Goal: Information Seeking & Learning: Learn about a topic

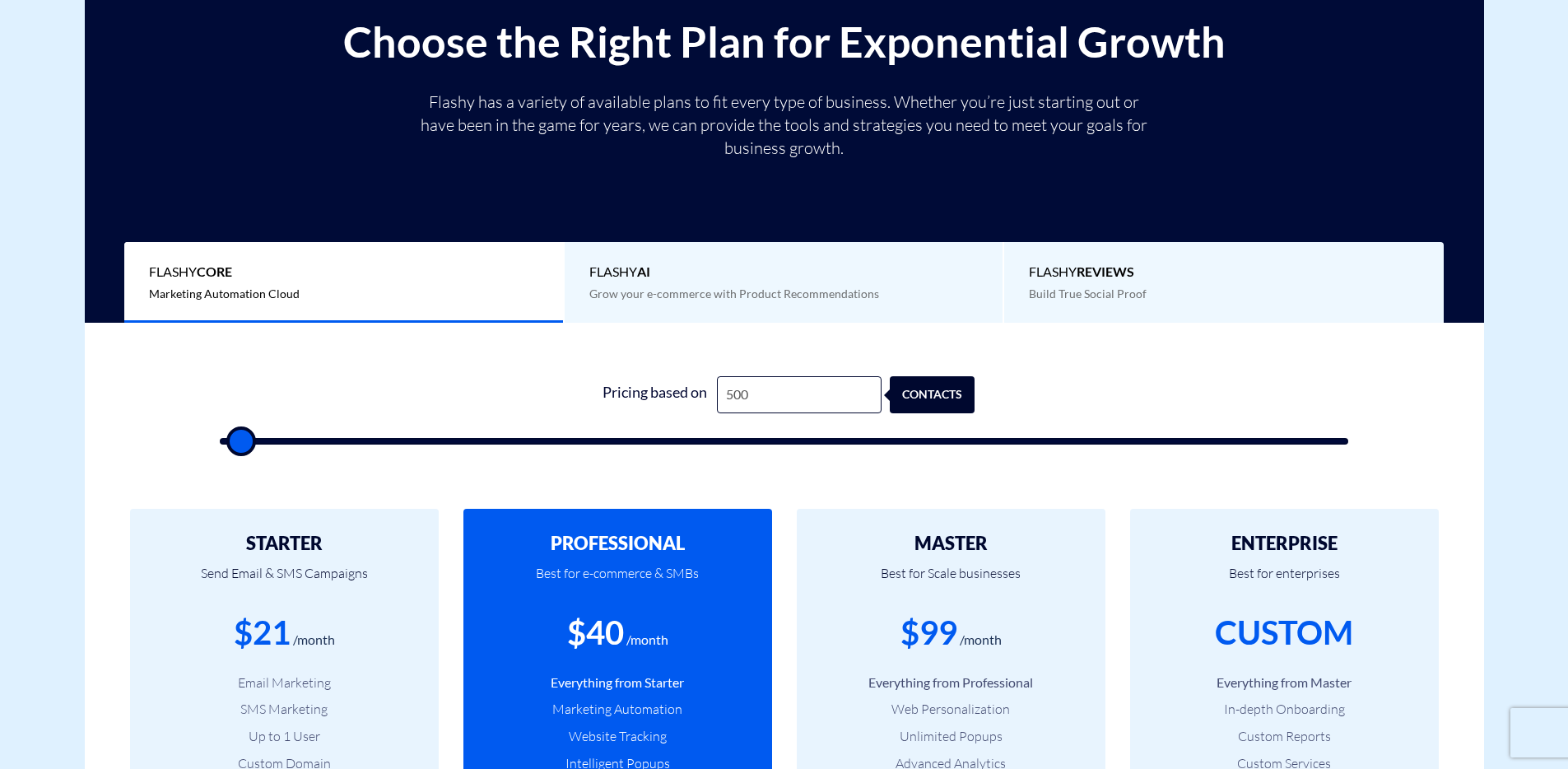
type input "1,000"
type input "1000"
type input "1,500"
type input "1500"
type input "2,000"
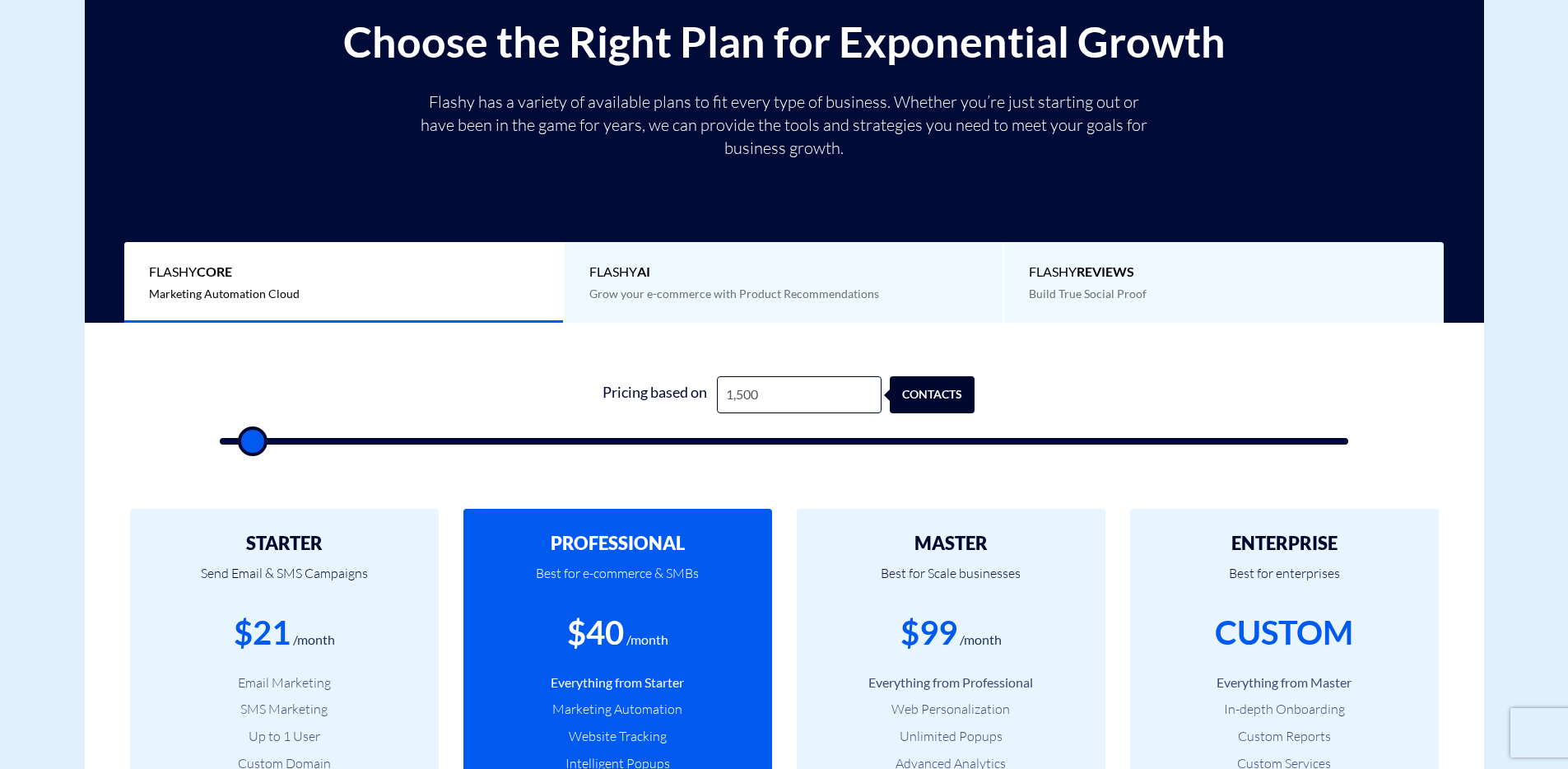
type input "2000"
type input "3,500"
type input "3500"
type input "5,000"
type input "5000"
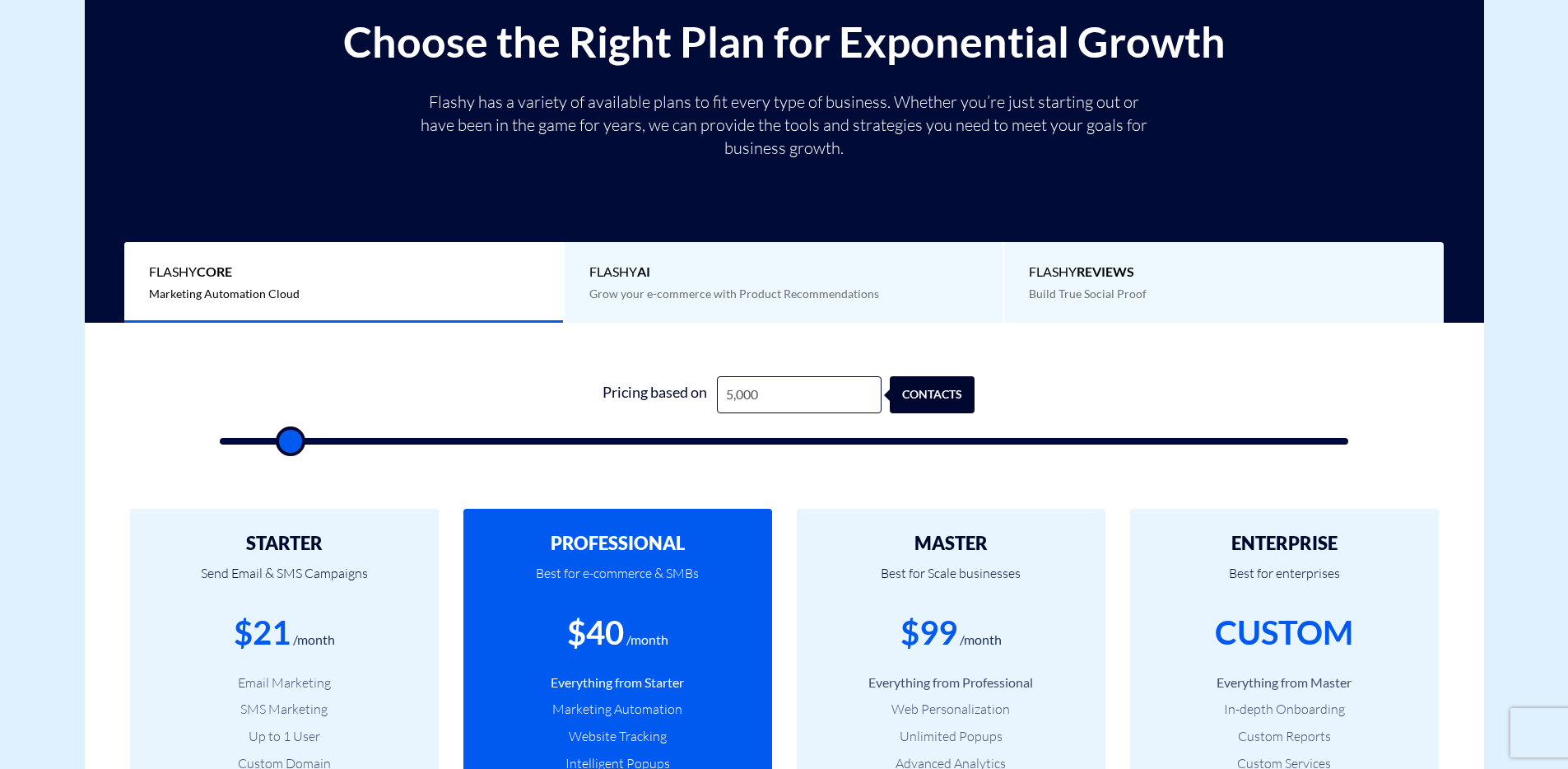
type input "6,000"
type input "6000"
type input "7,500"
type input "7500"
type input "9,500"
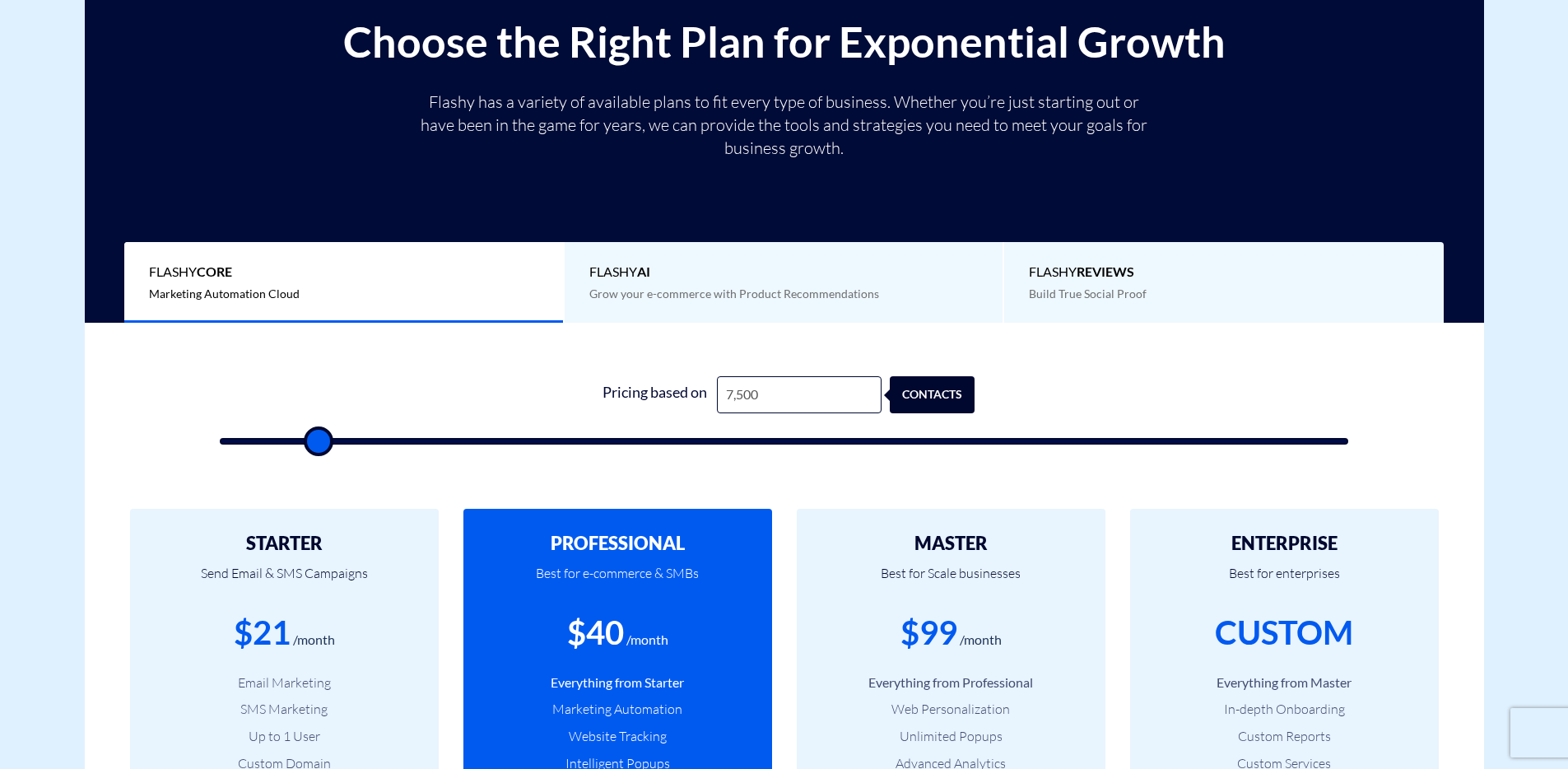
type input "9500"
type input "10,500"
type input "10500"
type input "11,500"
type input "11500"
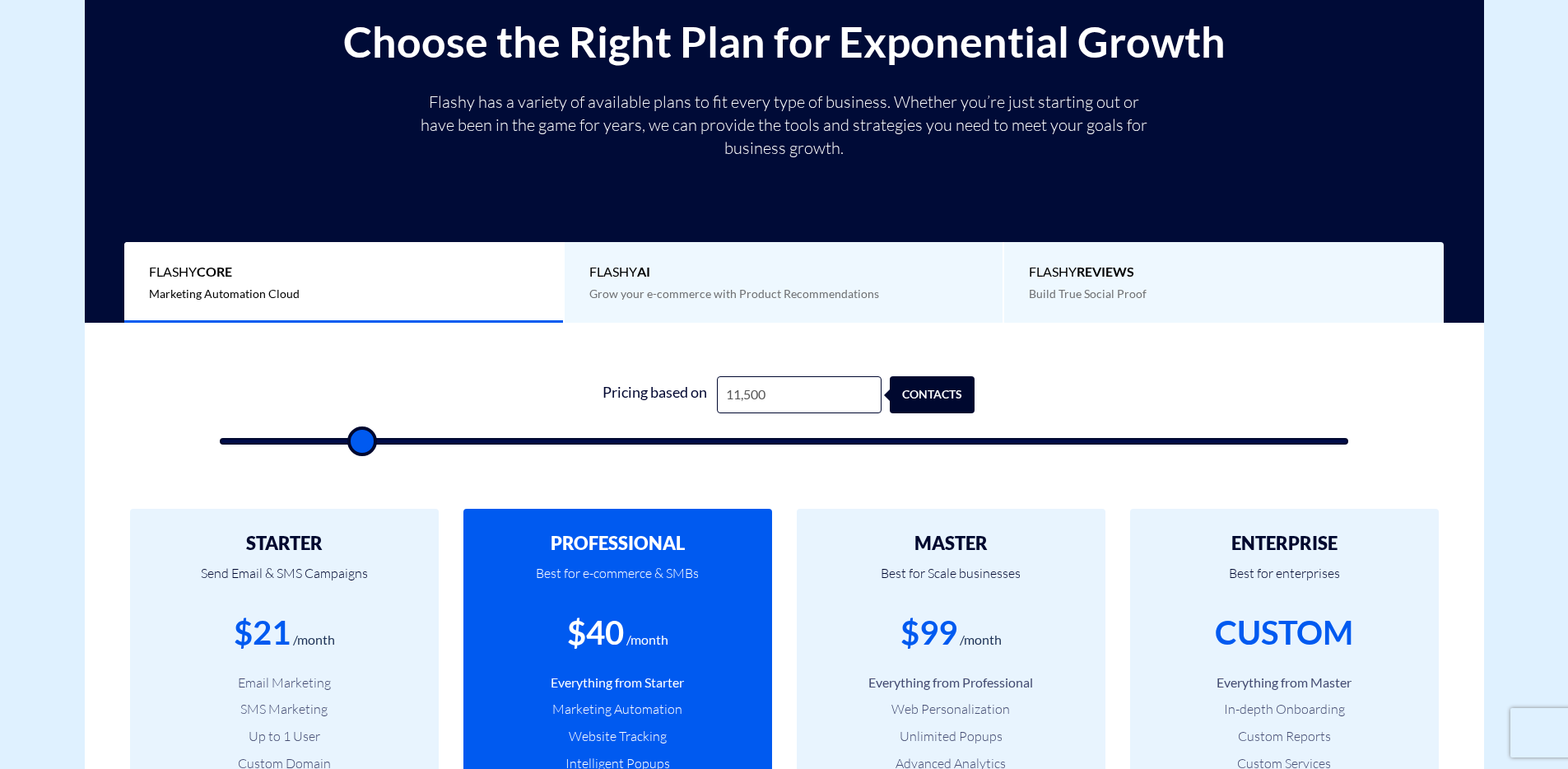
type input "12,000"
type input "12000"
type input "13,000"
type input "13000"
type input "15,000"
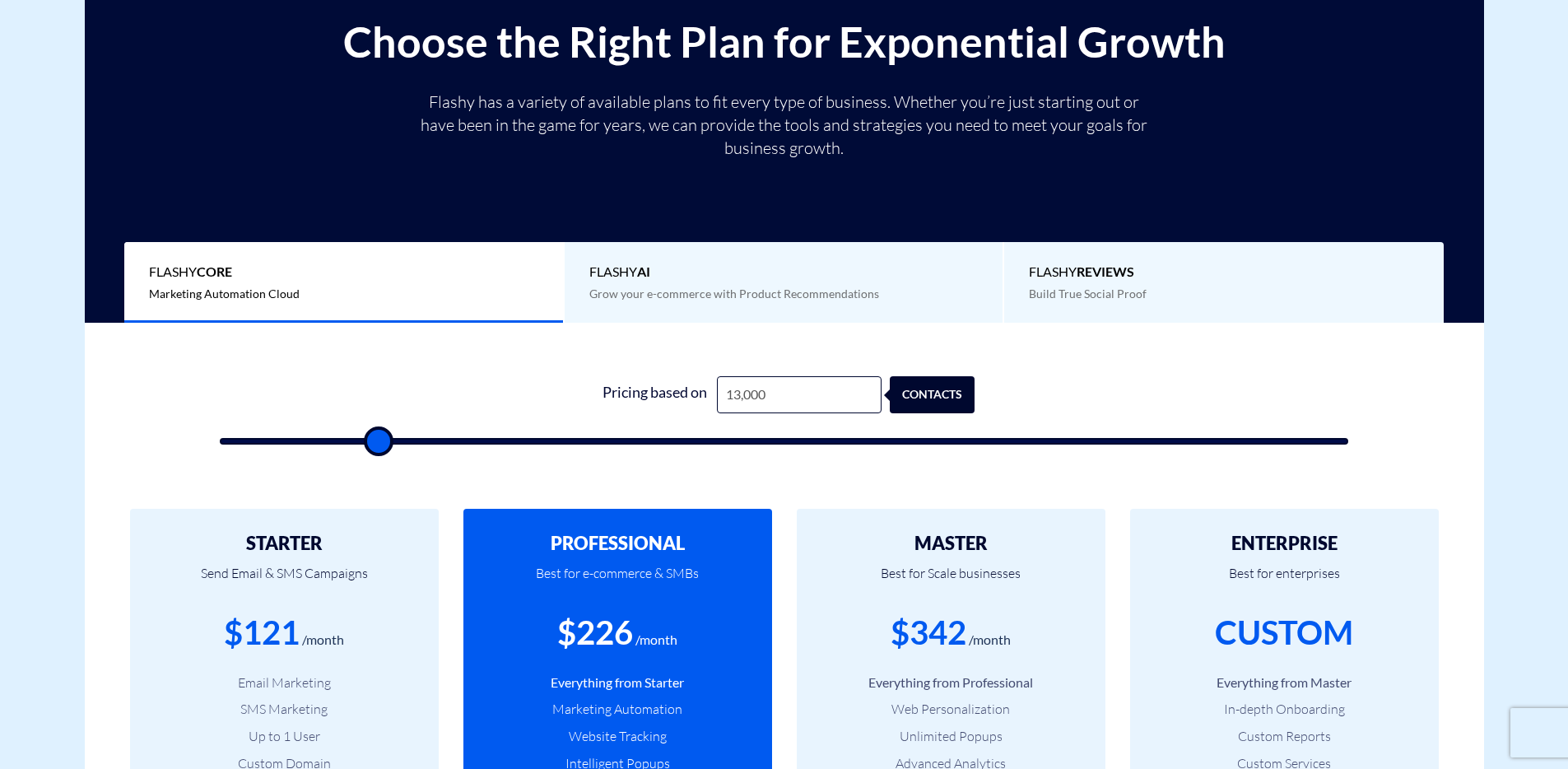
type input "15000"
type input "15,500"
type input "15500"
type input "16,500"
type input "16500"
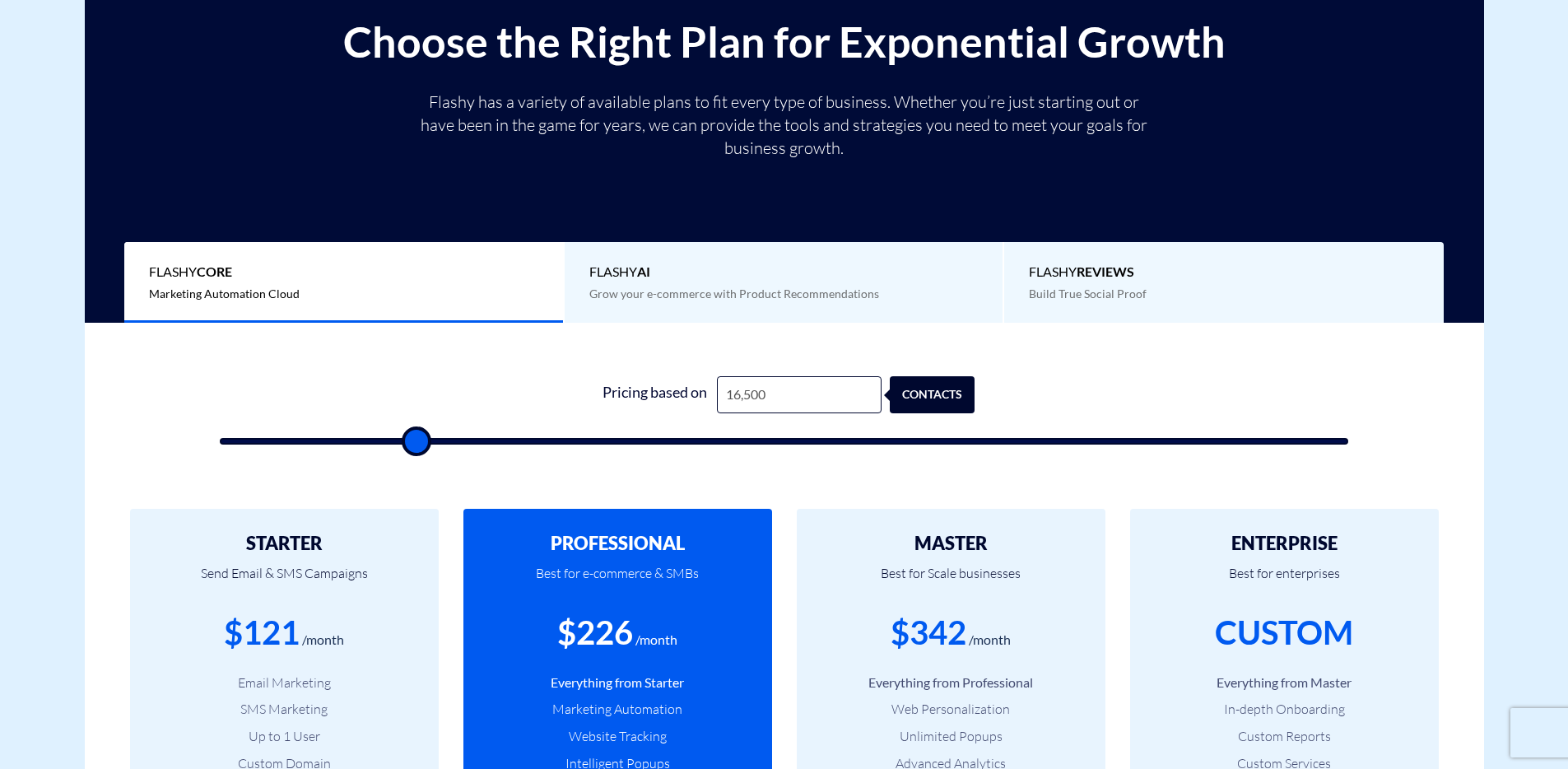
type input "17,500"
type input "17500"
type input "18,500"
type input "18500"
type input "19,500"
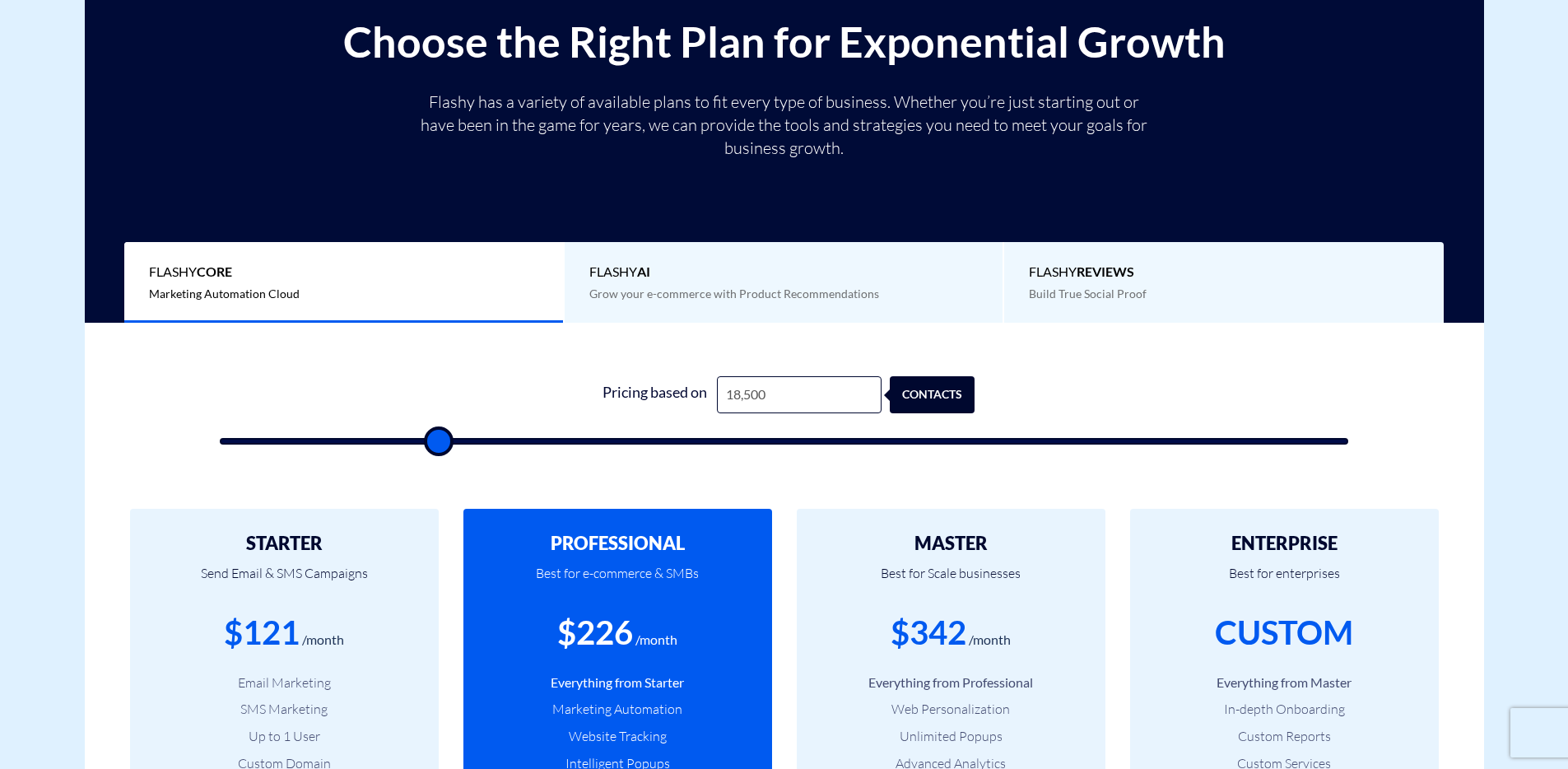
type input "19500"
type input "20,000"
type input "20000"
type input "20,500"
type input "20500"
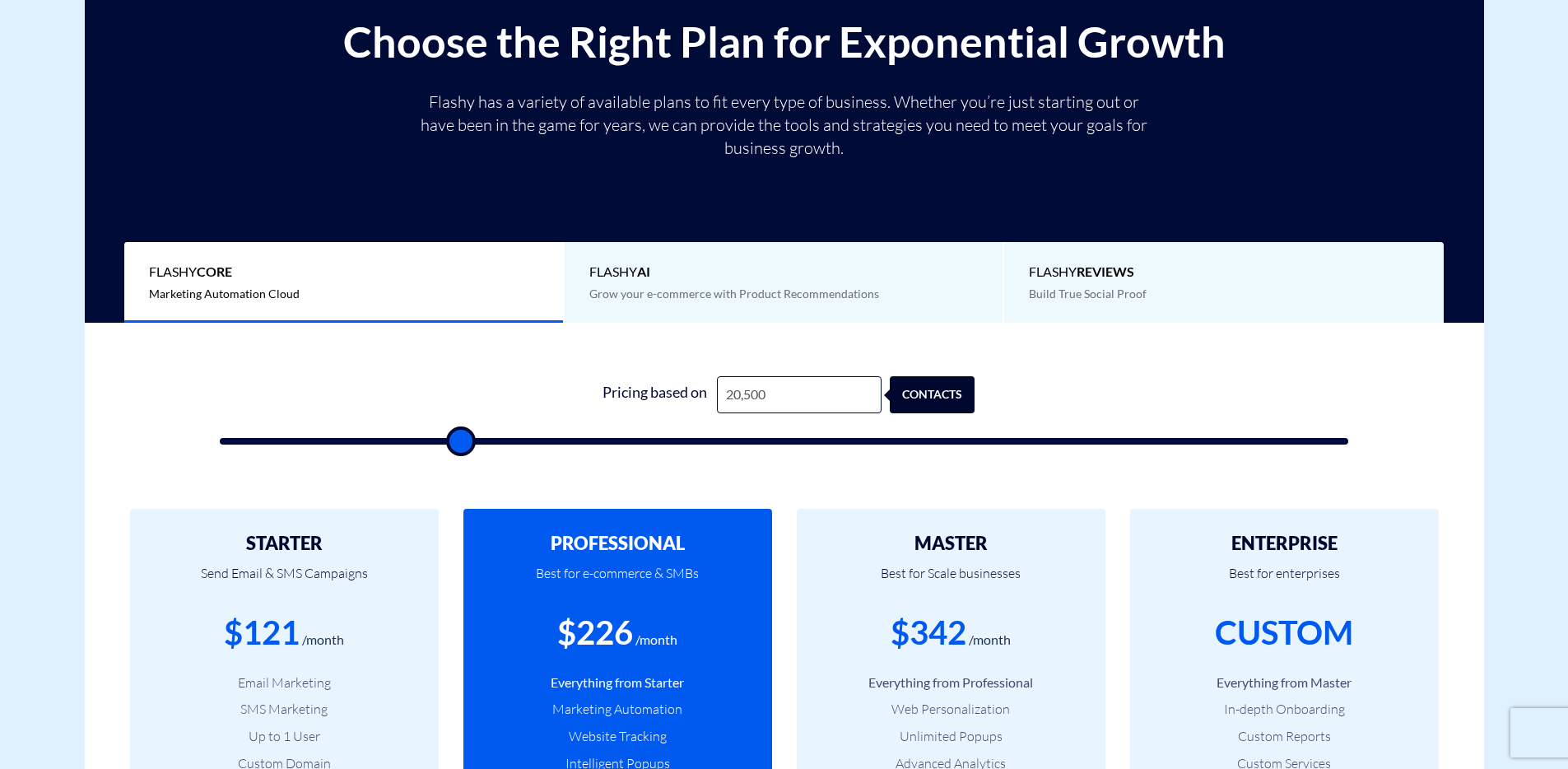
type input "21,500"
type input "21500"
type input "22,000"
type input "22000"
type input "23,000"
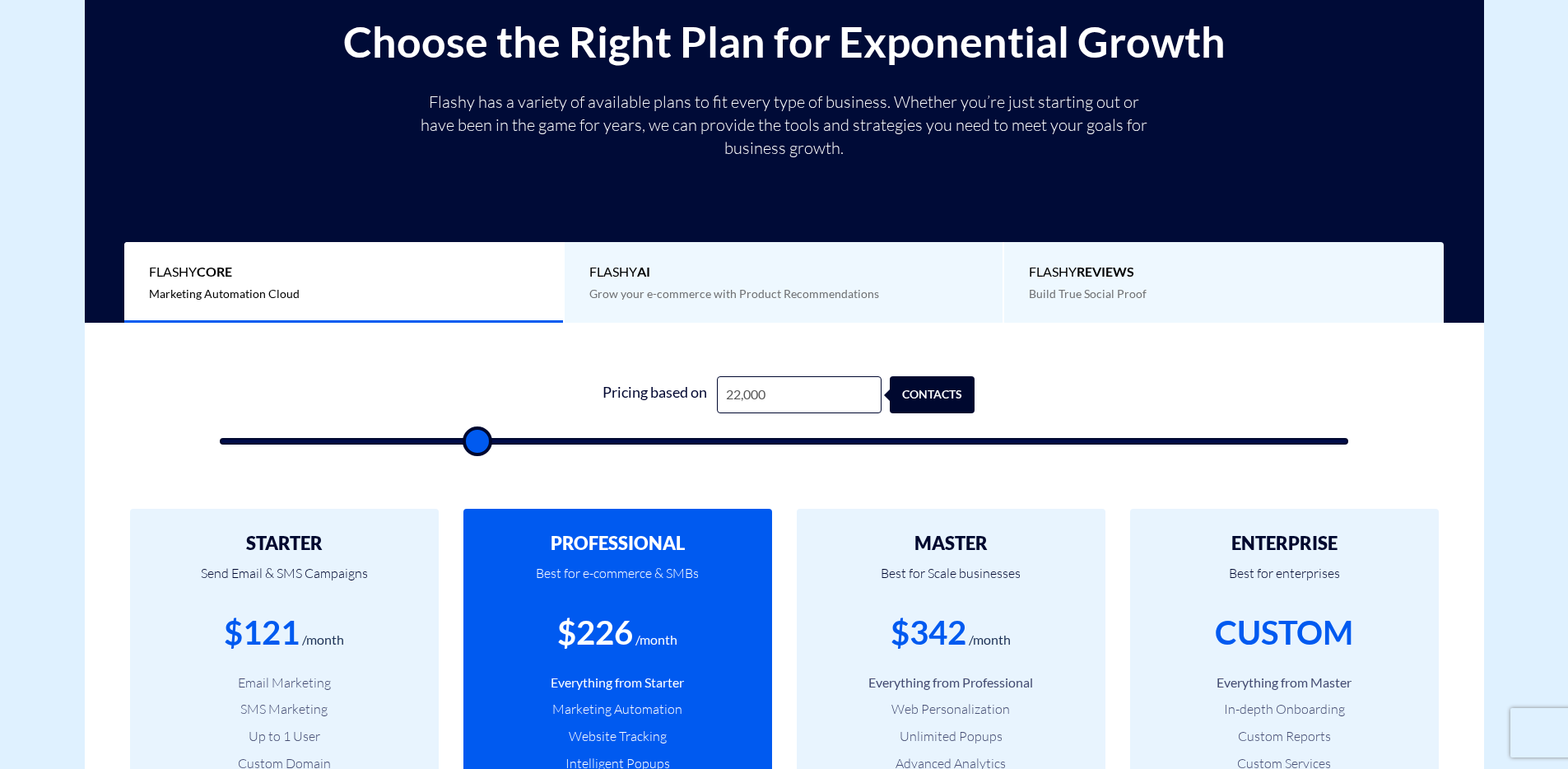
type input "23000"
type input "24,000"
type input "24000"
type input "24,500"
type input "24500"
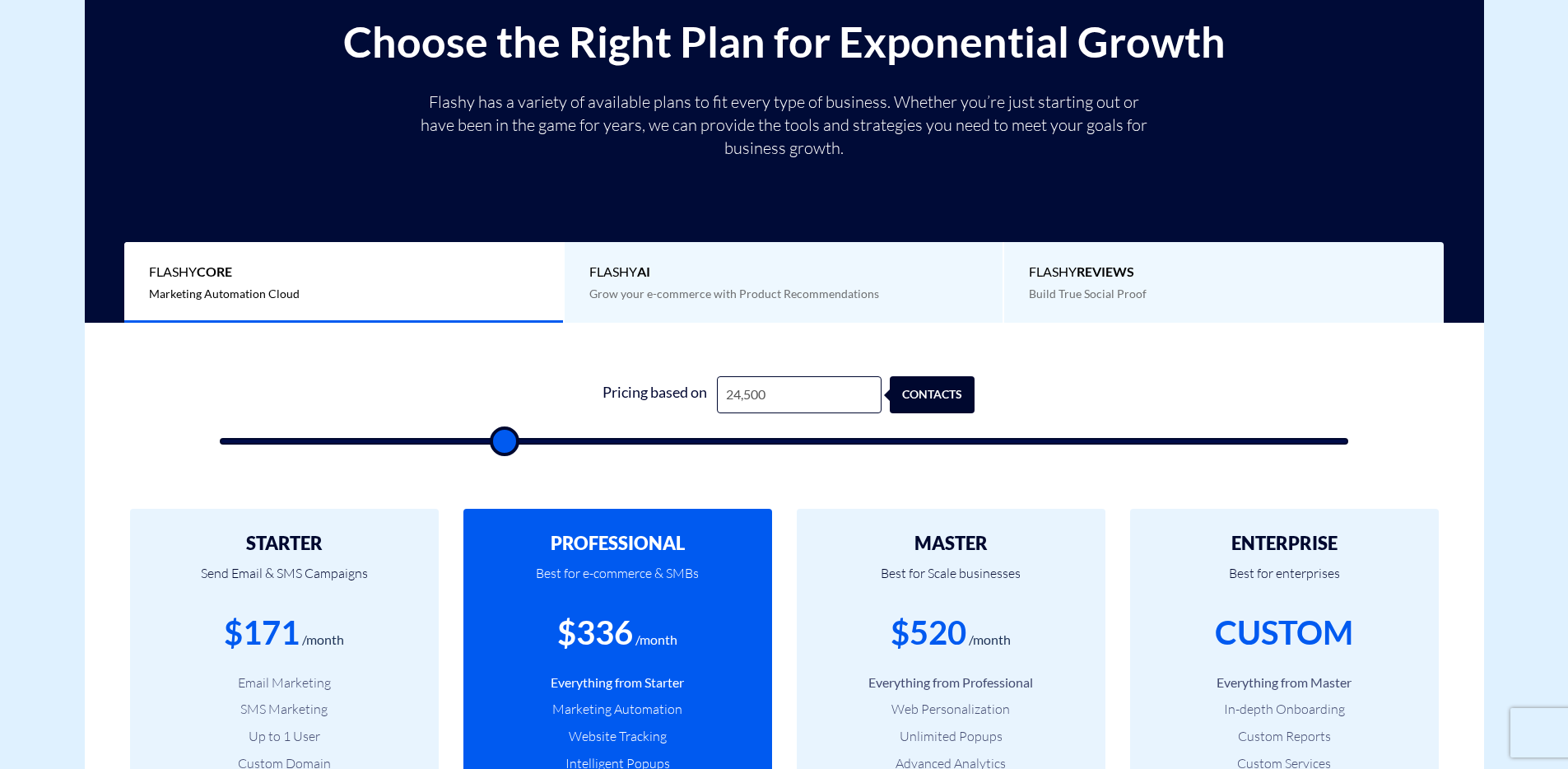
type input "24,000"
type input "24000"
type input "23,000"
type input "23000"
type input "22,000"
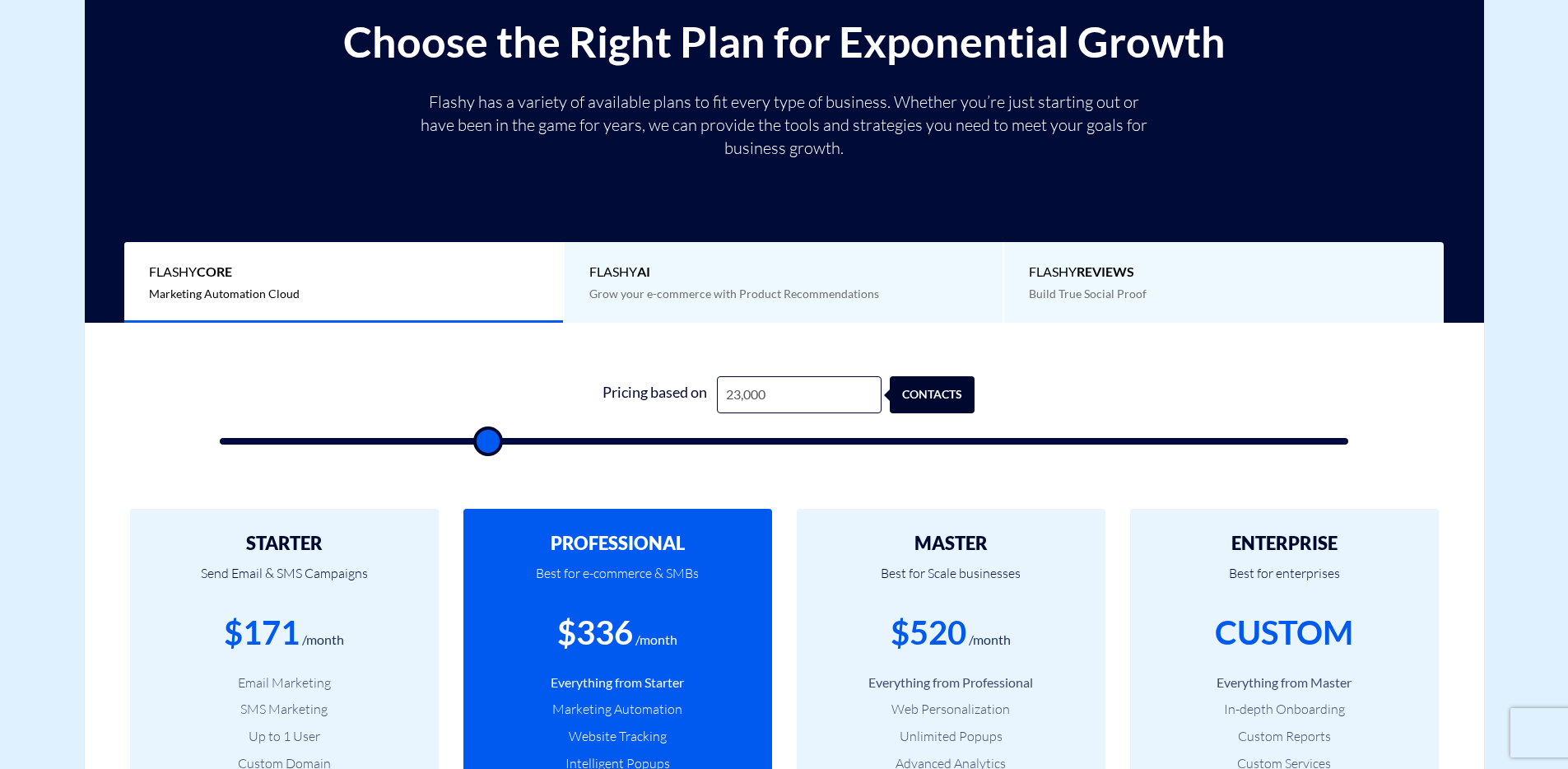
type input "22000"
type input "21,500"
type input "21500"
type input "20,500"
type input "20500"
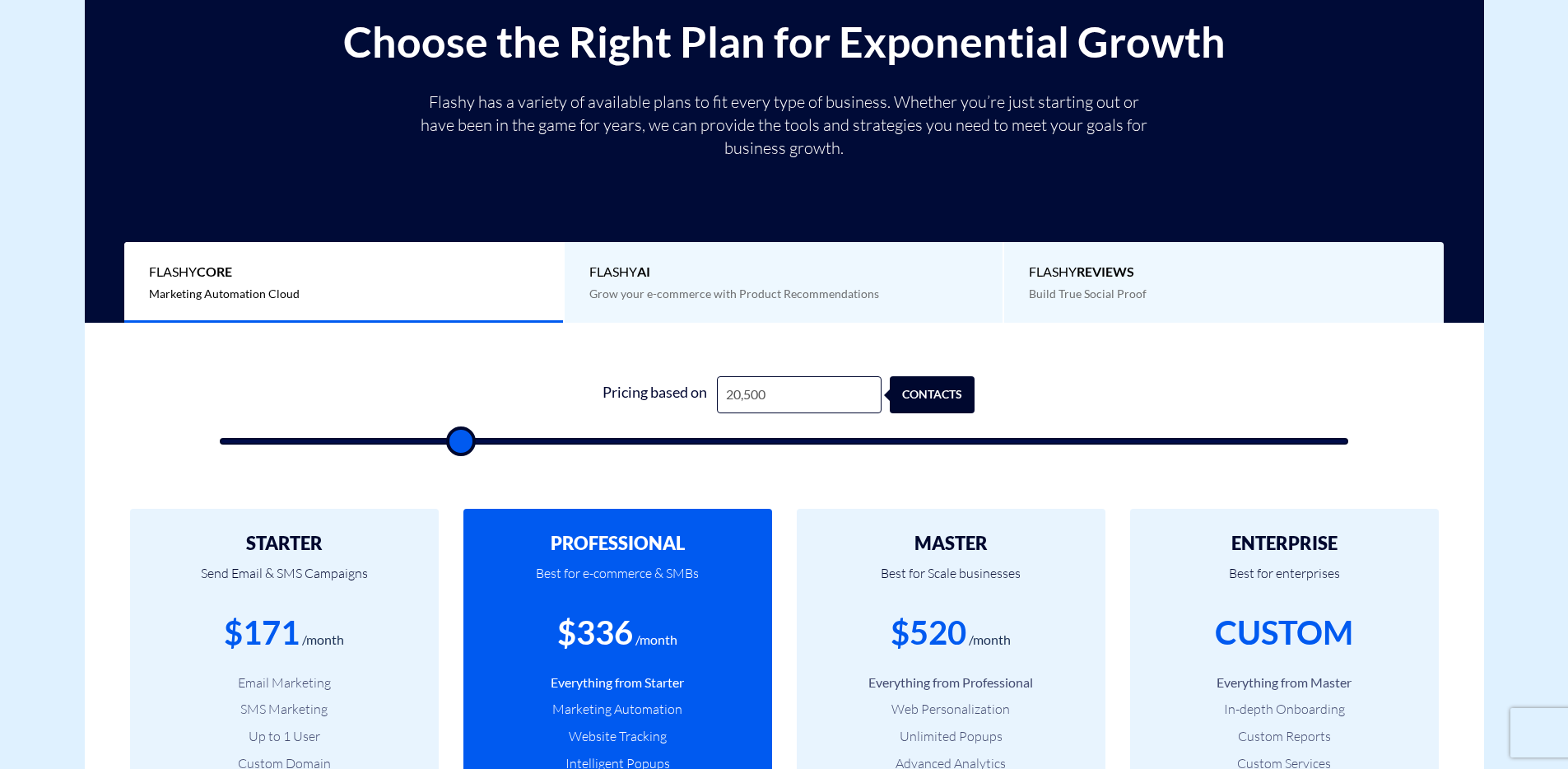
type input "19,500"
type input "19500"
type input "19,000"
type input "19000"
type input "18,500"
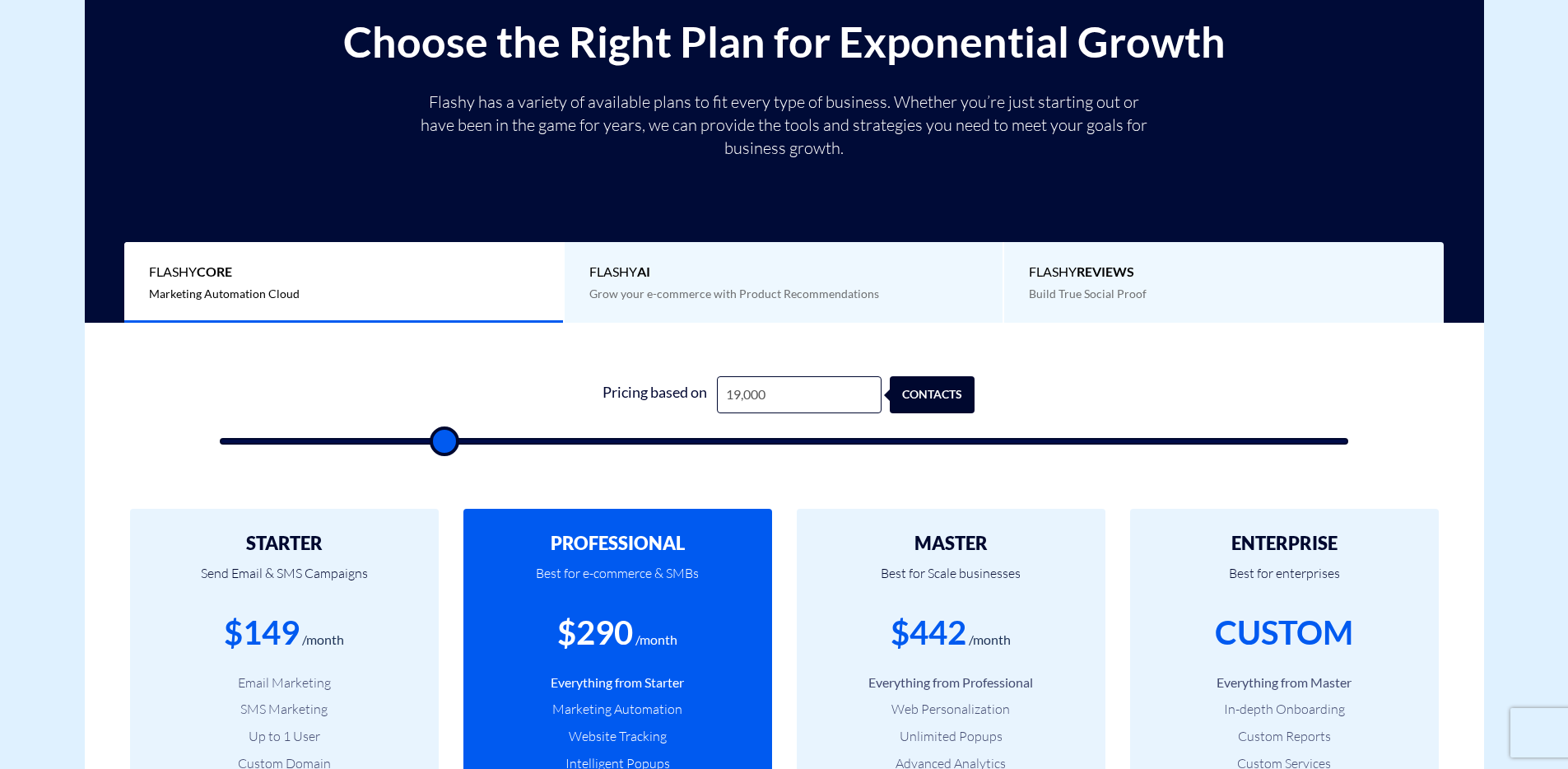
type input "18500"
type input "18,000"
type input "18000"
type input "17,500"
type input "17500"
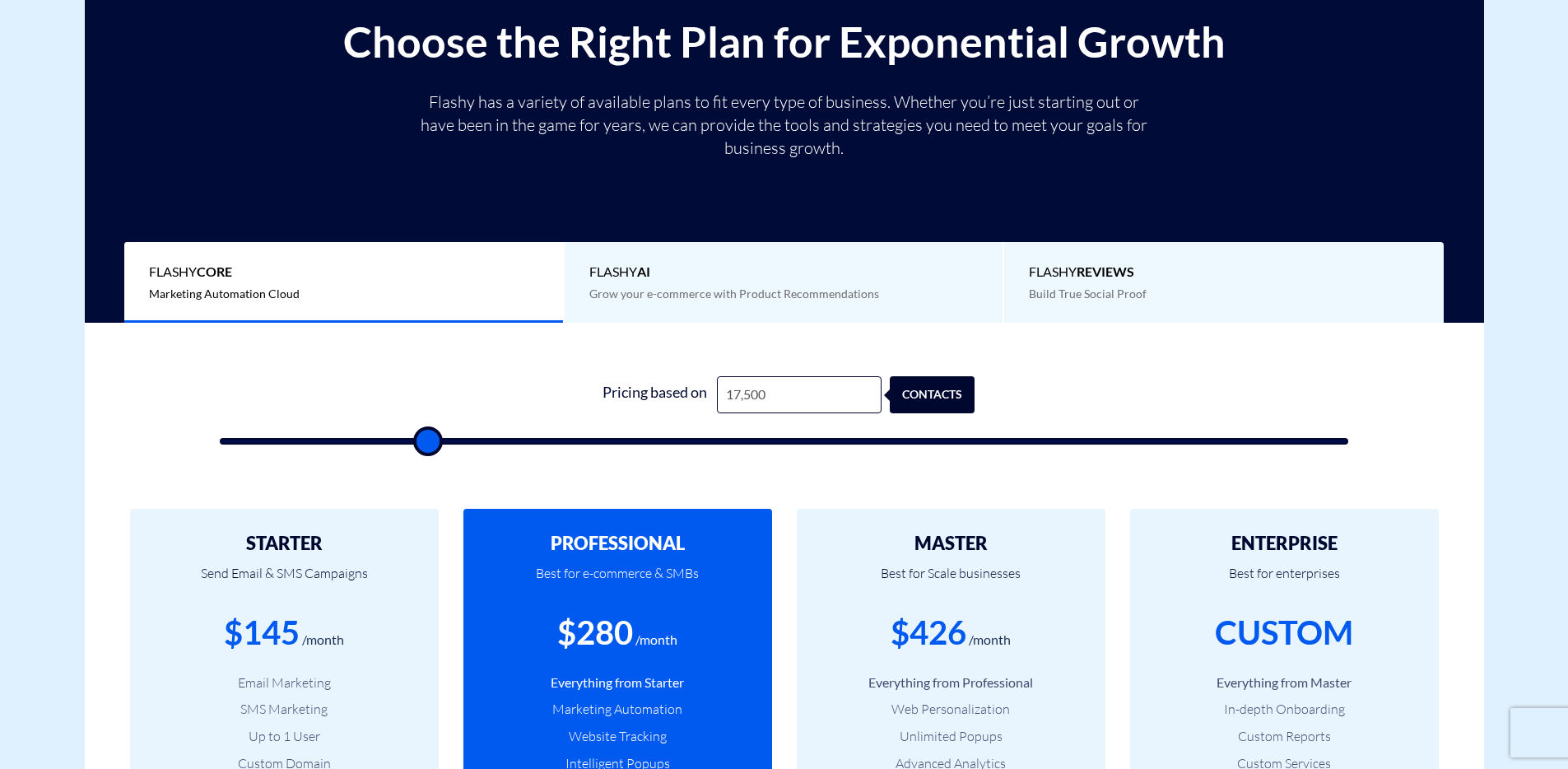
type input "17,000"
type input "17000"
type input "16,500"
type input "16500"
type input "16,000"
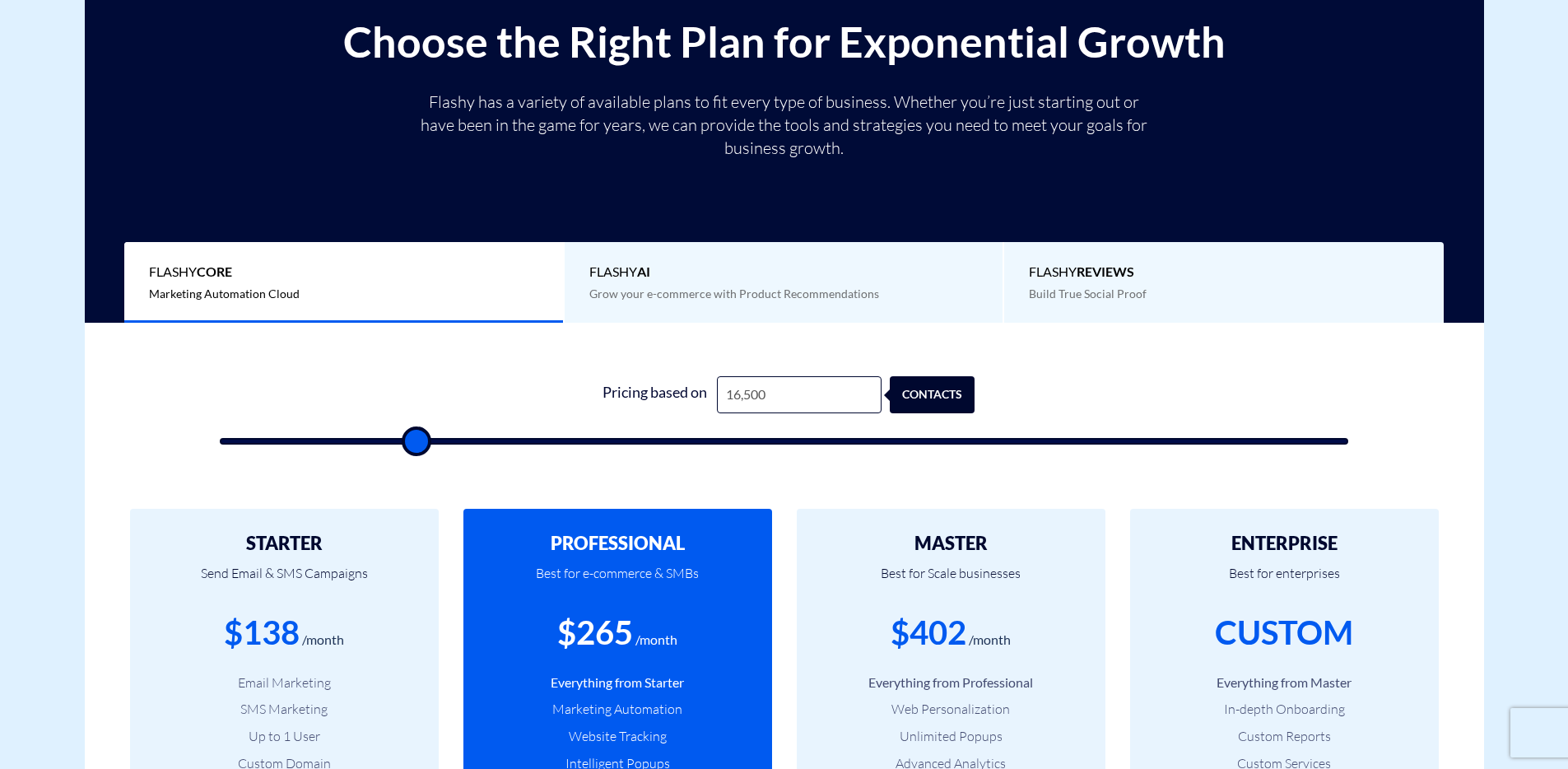
type input "16000"
type input "15,500"
type input "15500"
type input "15,000"
type input "15000"
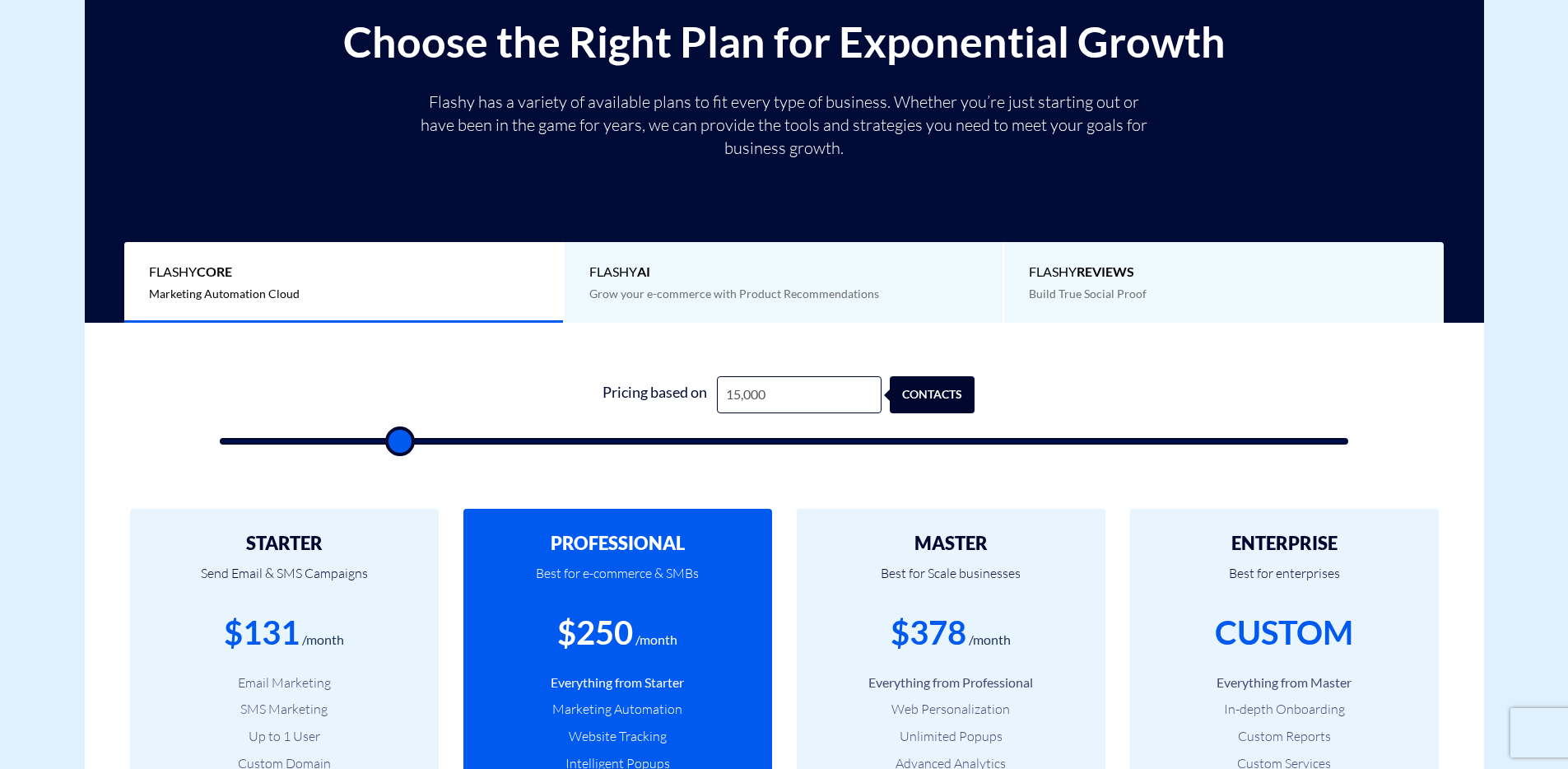
type input "14,500"
type input "14500"
type input "14,000"
type input "14000"
type input "13,500"
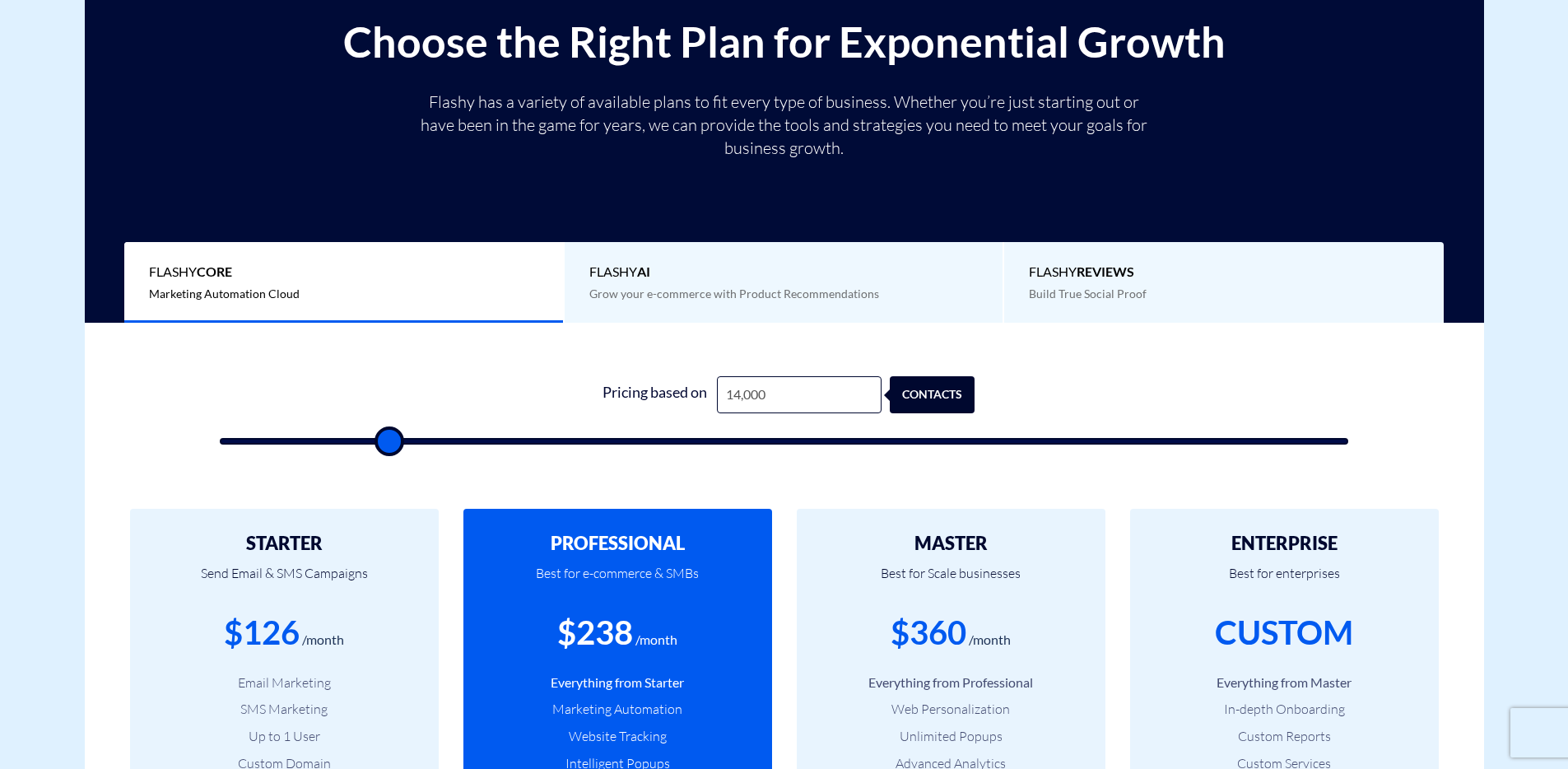
type input "13500"
type input "13,000"
type input "13000"
type input "12,500"
type input "12500"
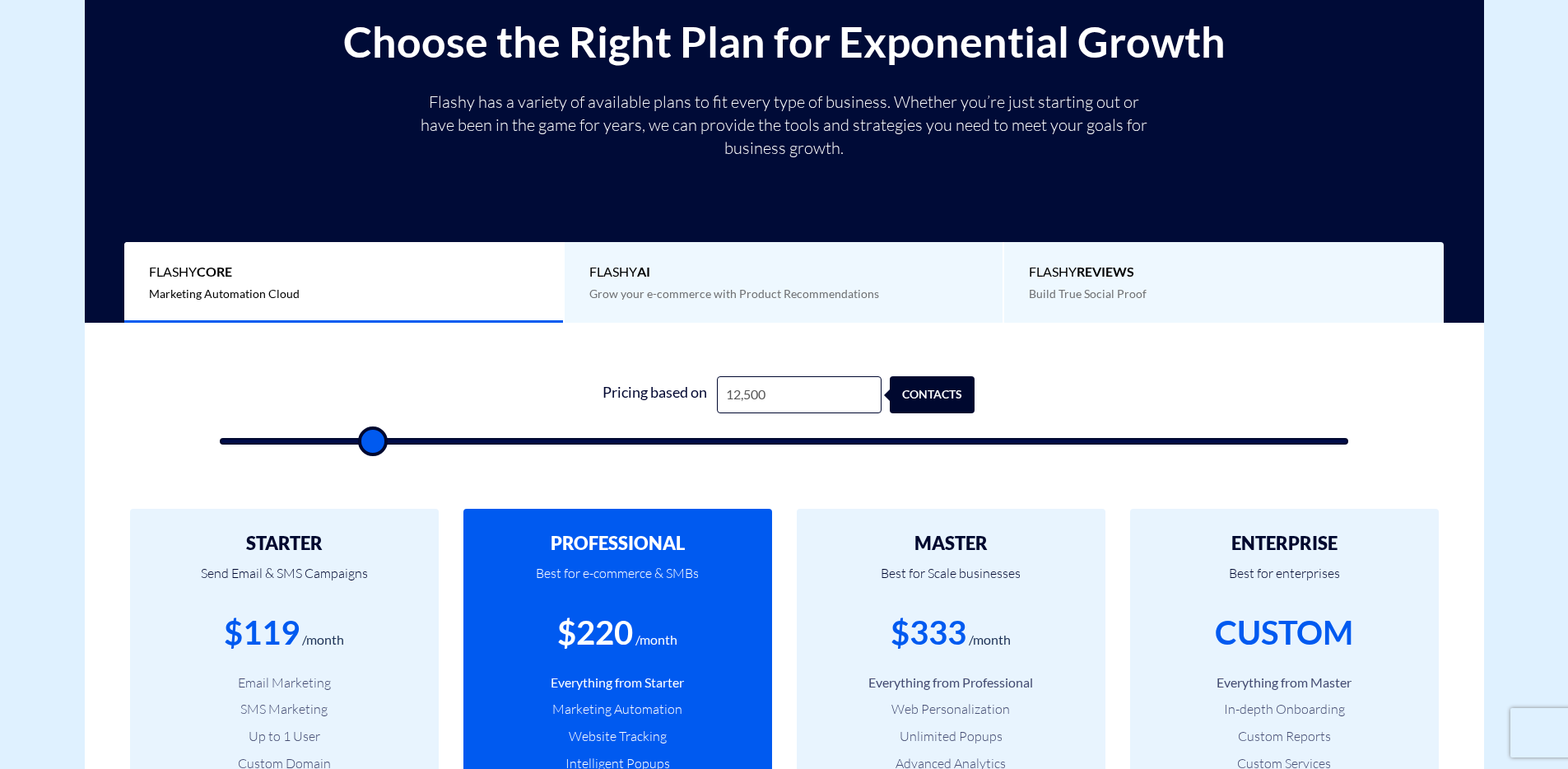
type input "12,000"
type input "12000"
type input "11,500"
type input "11500"
type input "11,000"
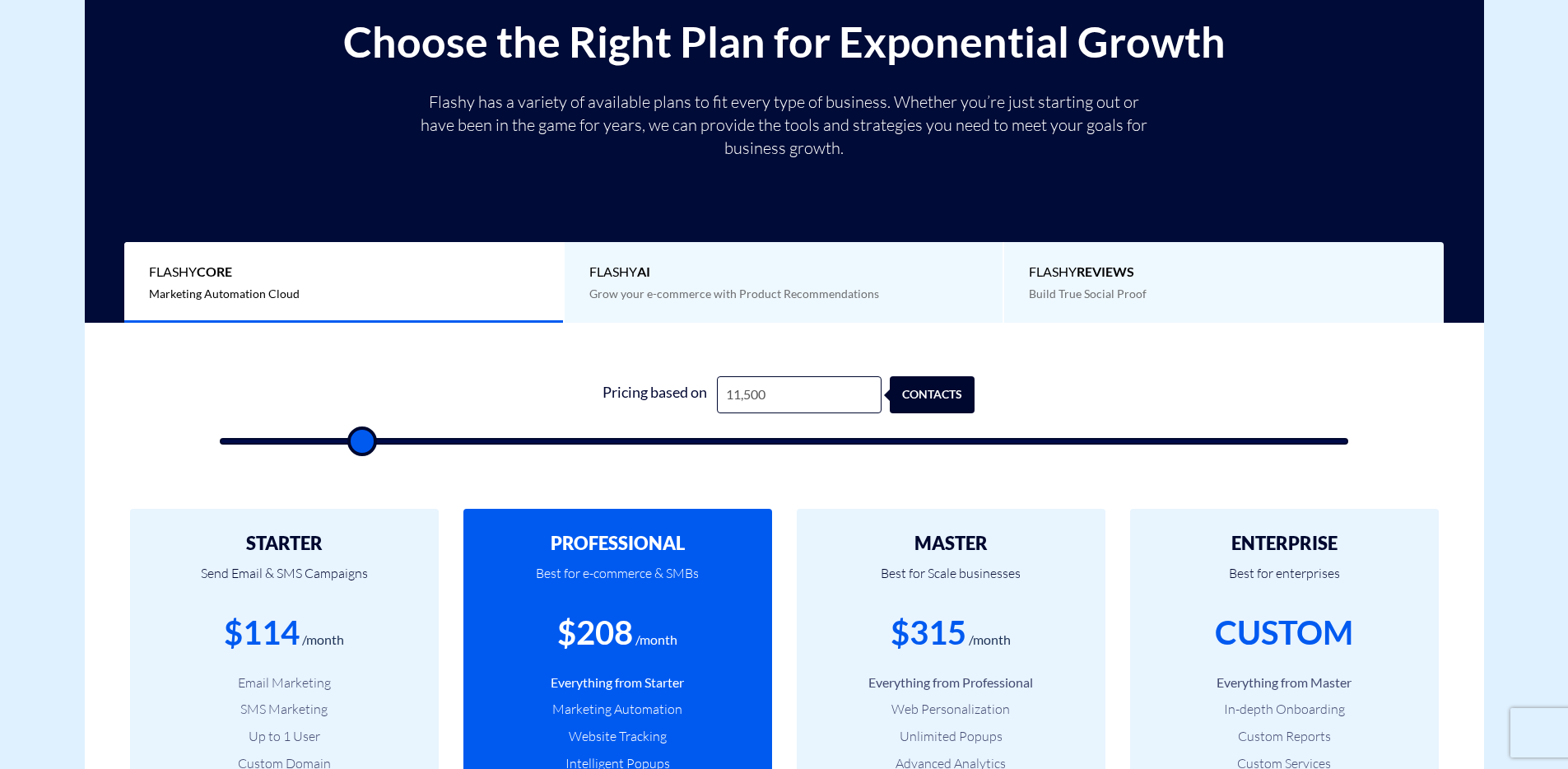
type input "11000"
type input "10,500"
type input "10500"
type input "10,000"
drag, startPoint x: 248, startPoint y: 441, endPoint x: 343, endPoint y: 443, distance: 95.0
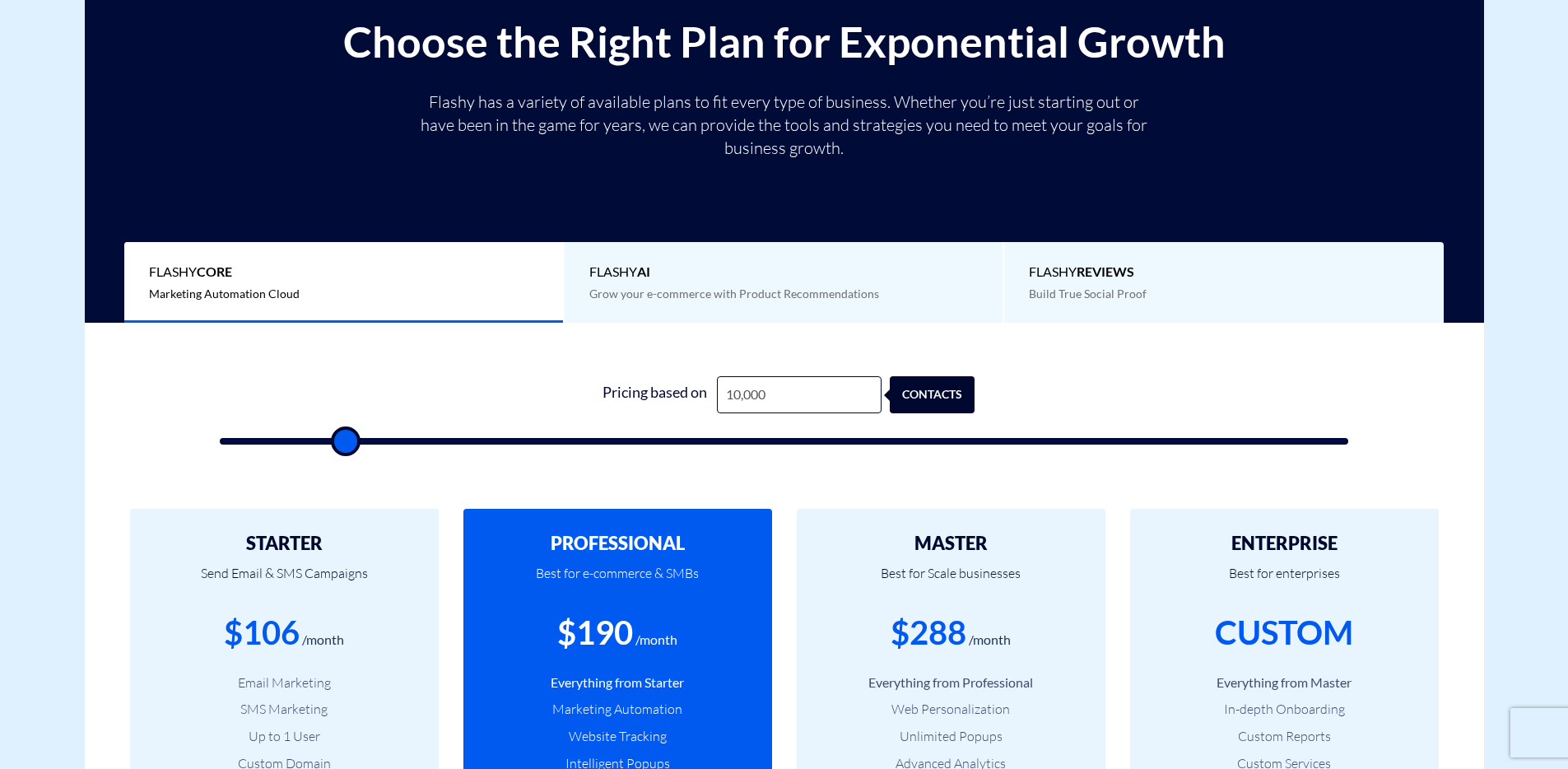
type input "10000"
click at [343, 443] on input "range" at bounding box center [784, 440] width 1129 height 7
